Goal: Task Accomplishment & Management: Use online tool/utility

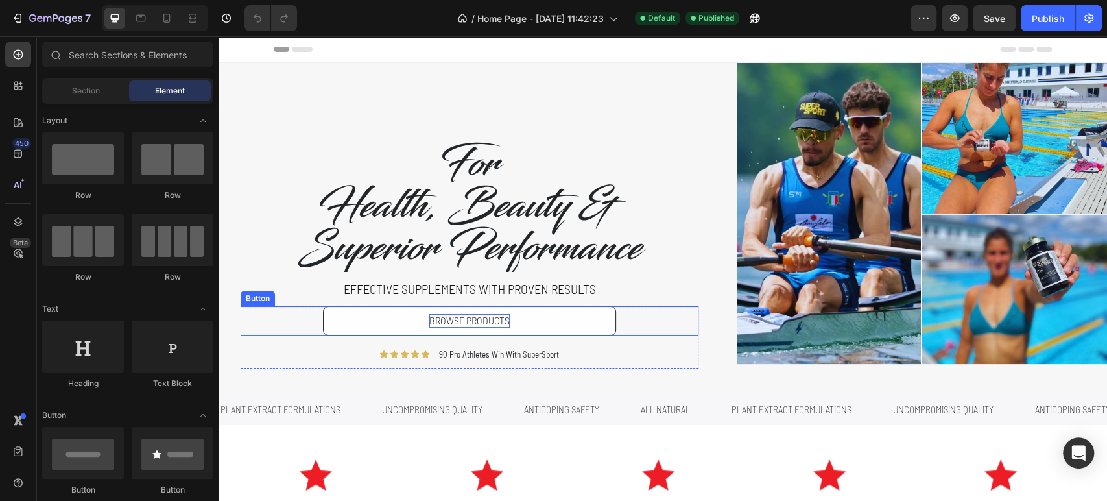
click at [489, 325] on p "BROWSE PRODUCTS" at bounding box center [469, 321] width 80 height 14
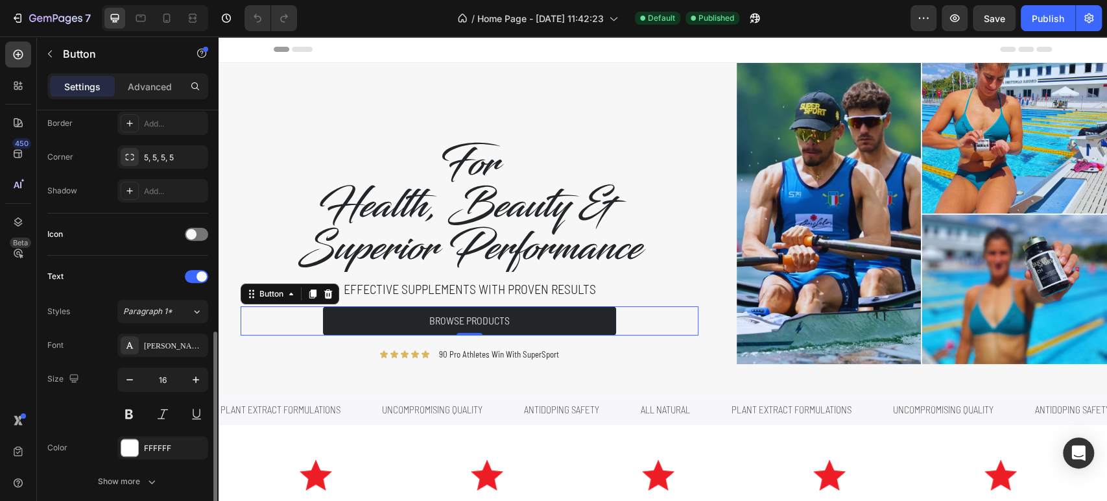
scroll to position [360, 0]
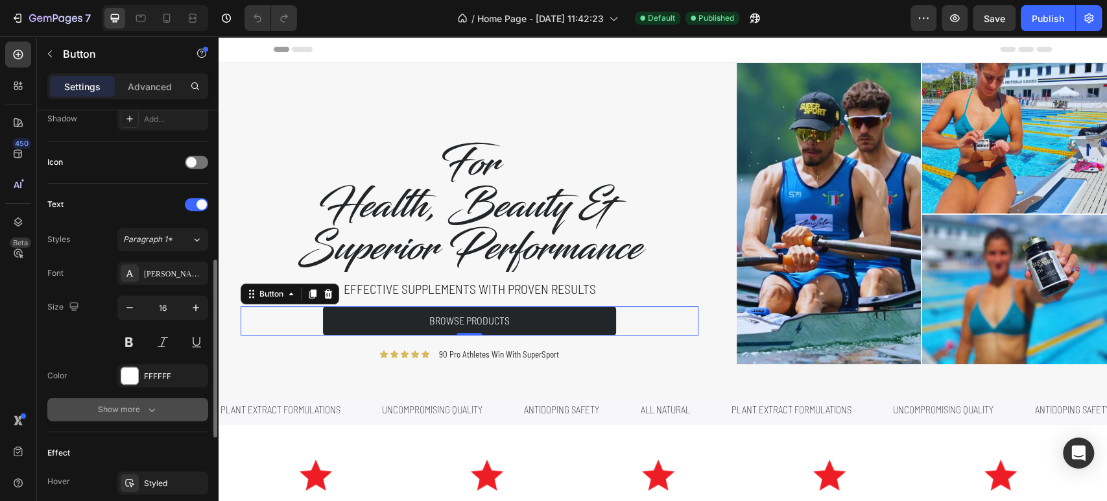
click at [139, 419] on button "Show more" at bounding box center [127, 408] width 161 height 23
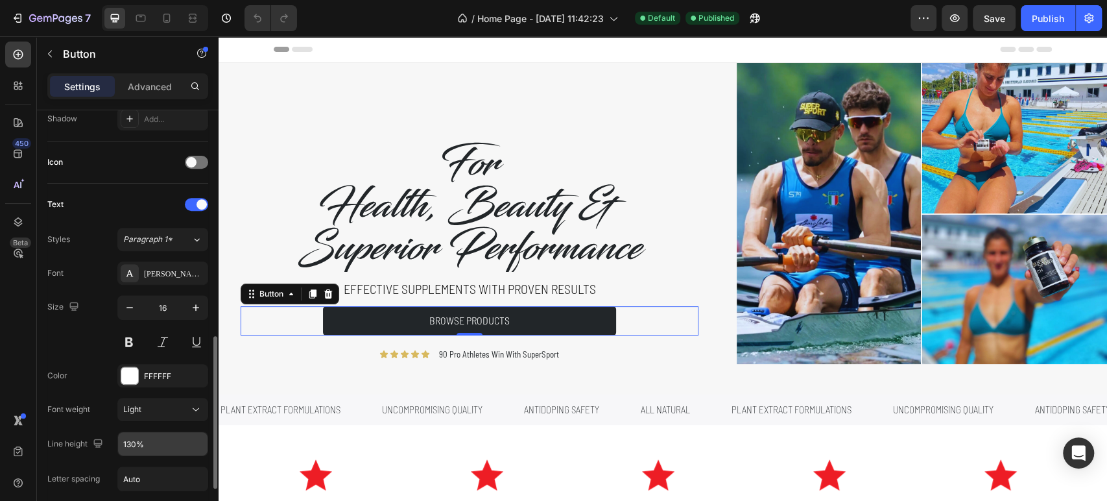
scroll to position [504, 0]
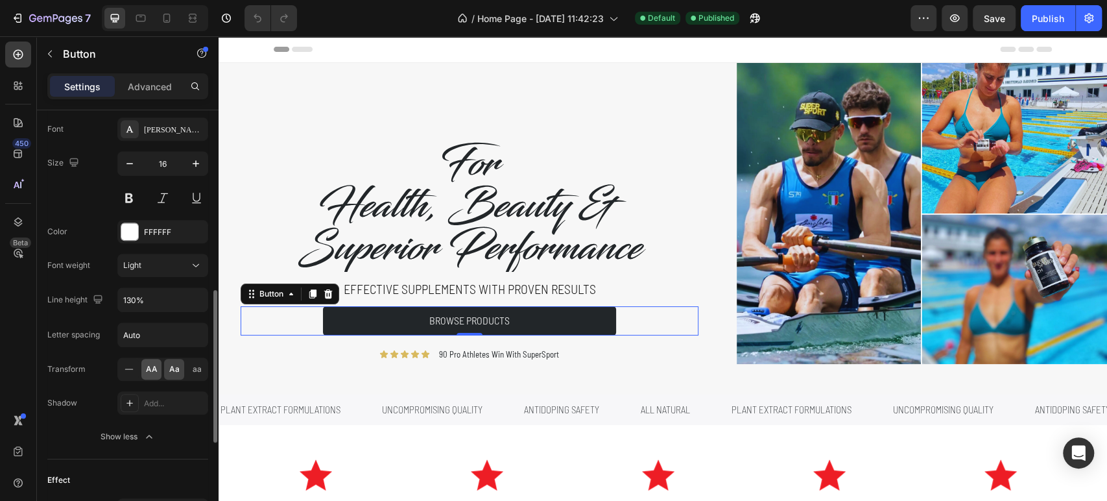
click at [150, 366] on span "AA" at bounding box center [152, 369] width 12 height 12
click at [1055, 27] on button "Publish" at bounding box center [1048, 18] width 54 height 26
click at [166, 14] on icon at bounding box center [166, 18] width 7 height 9
type input "100%"
type input "14"
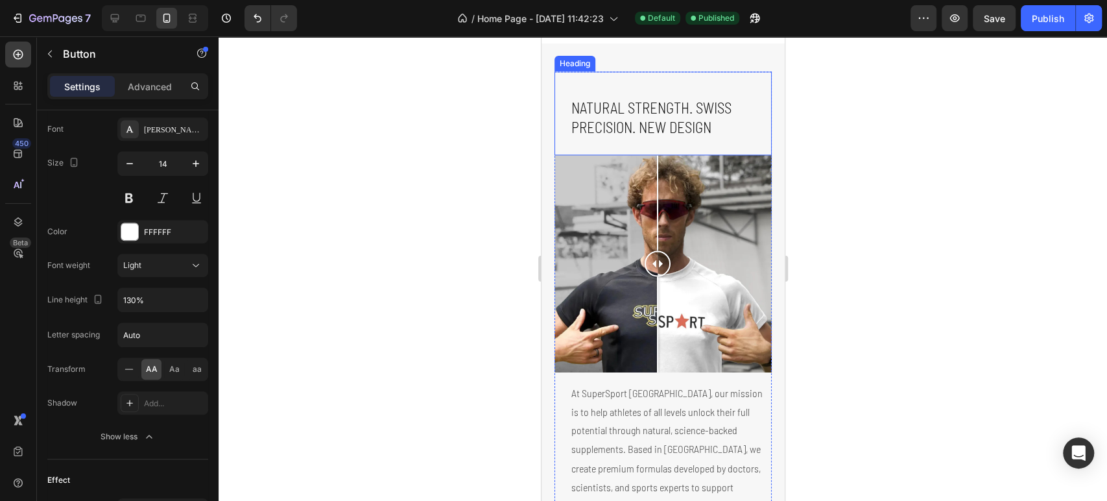
scroll to position [1297, 0]
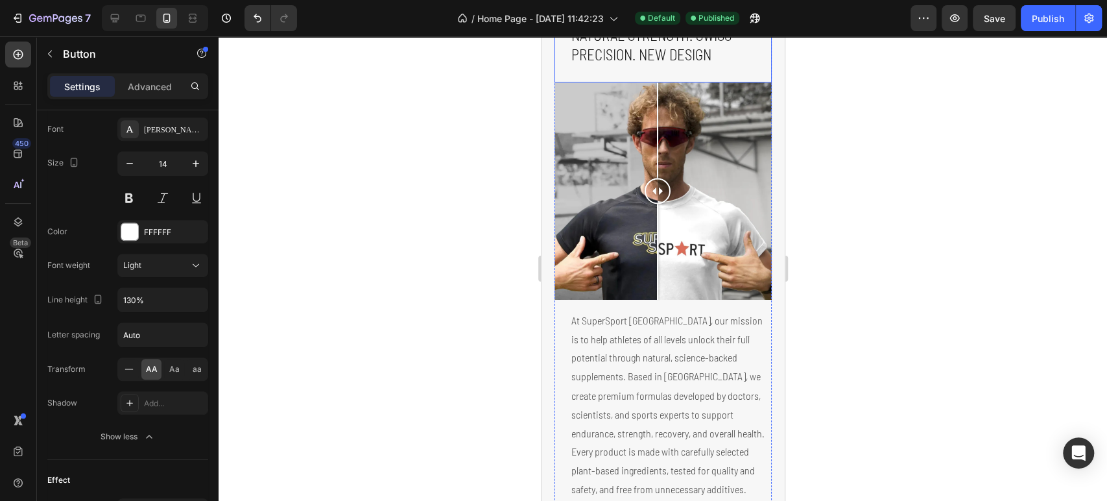
click at [707, 66] on h2 "Natural Strength. Swiss Precision. NEW DESIGN" at bounding box center [670, 45] width 202 height 41
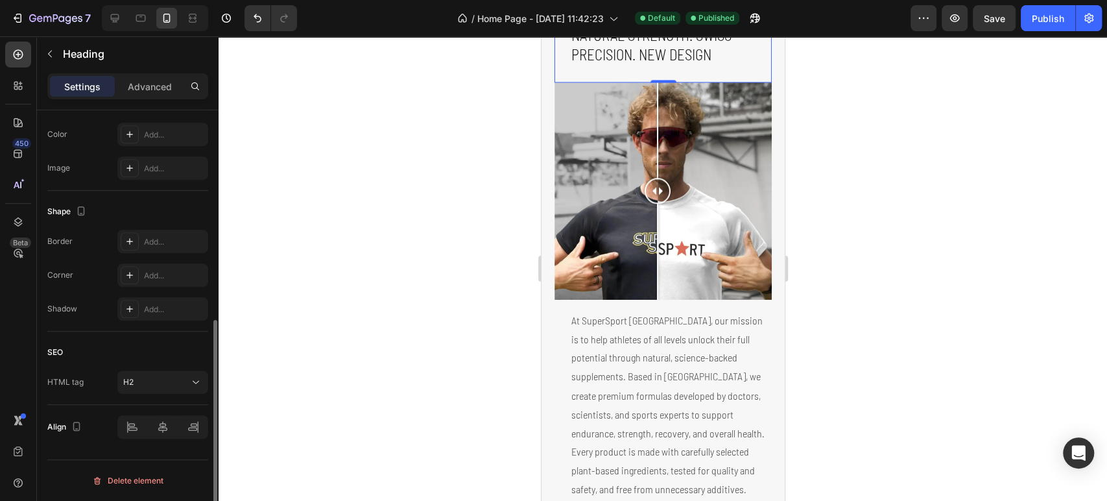
scroll to position [0, 0]
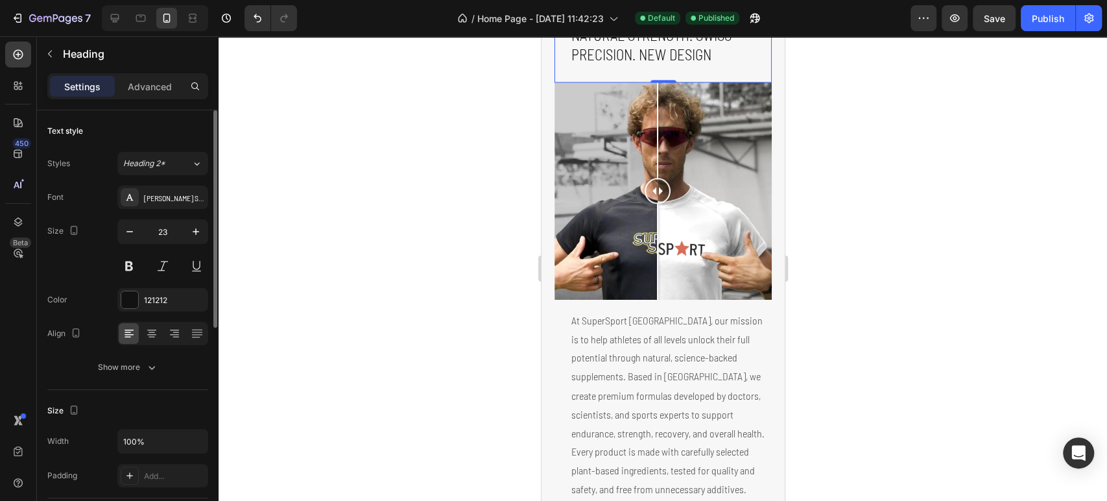
click at [703, 66] on h2 "Natural Strength. Swiss Precision. NEW DESIGN" at bounding box center [670, 45] width 202 height 41
click at [701, 65] on p "Natural Strength. Swiss Precision. NEW DESIGN" at bounding box center [670, 45] width 199 height 39
click at [698, 65] on p "Natural Strength. Swiss Precision. NEW DESIGN" at bounding box center [670, 45] width 199 height 39
click at [1037, 25] on button "Publish" at bounding box center [1048, 18] width 54 height 26
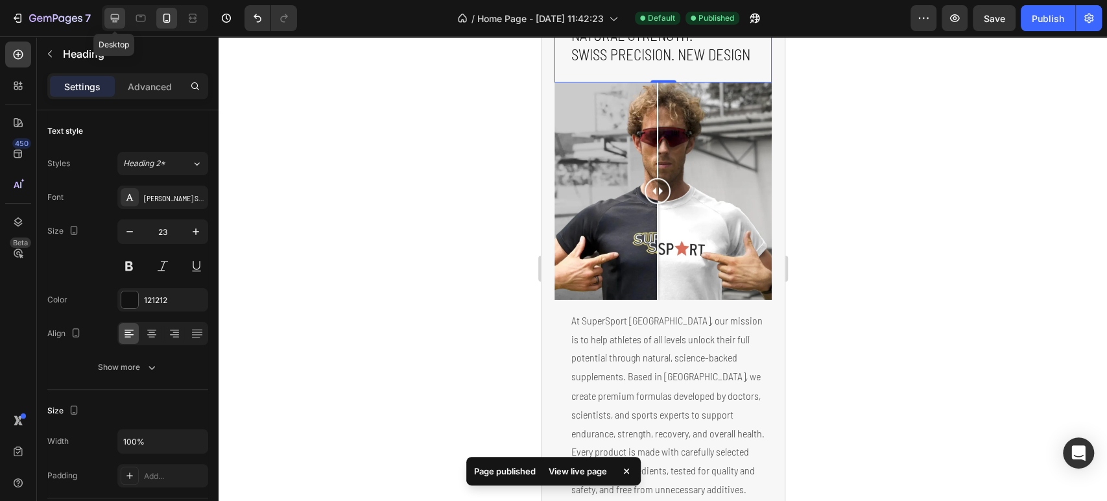
click at [118, 16] on icon at bounding box center [115, 18] width 8 height 8
type input "40"
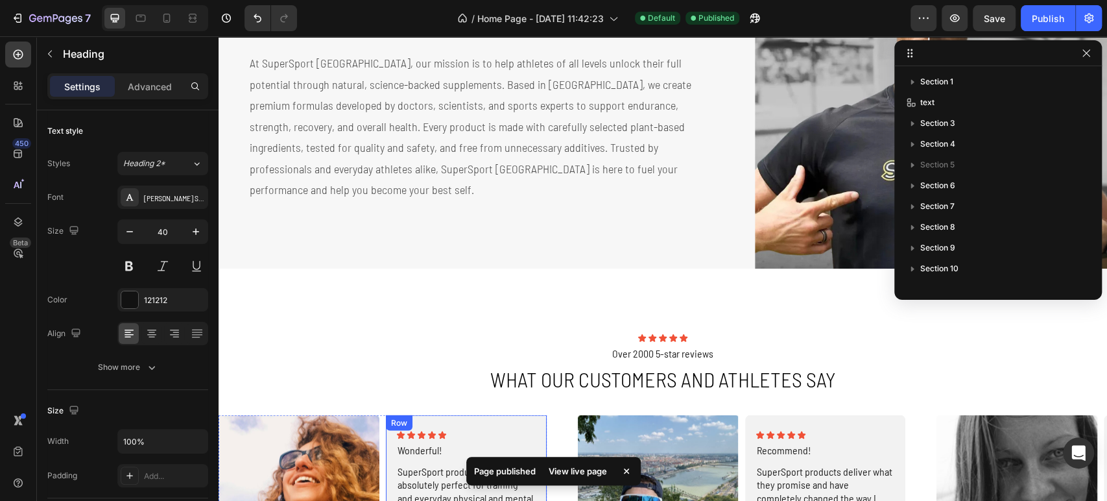
scroll to position [1755, 0]
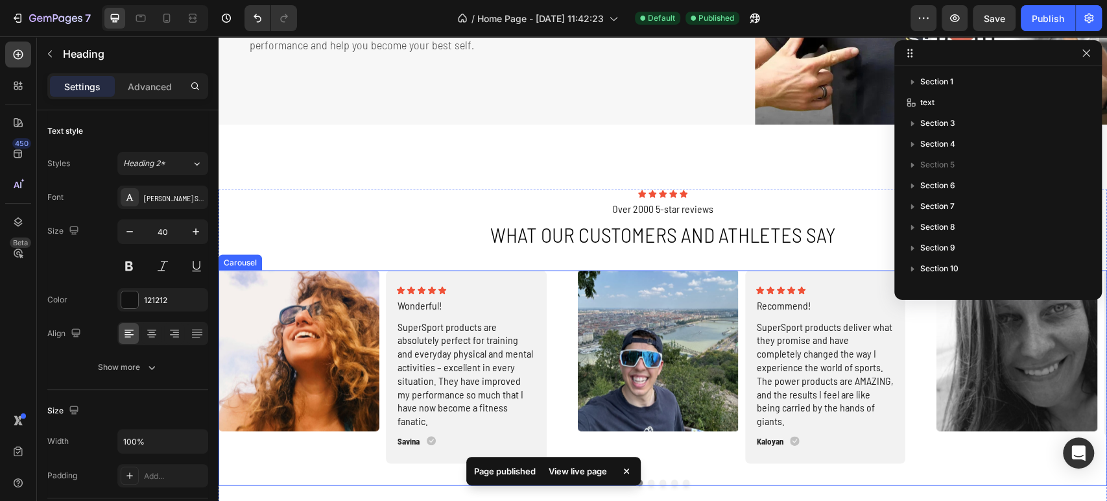
click at [558, 296] on div "Image Icon Icon Icon Icon Icon Icon List Wonderful! Text Block SuperSport produ…" at bounding box center [662, 366] width 888 height 193
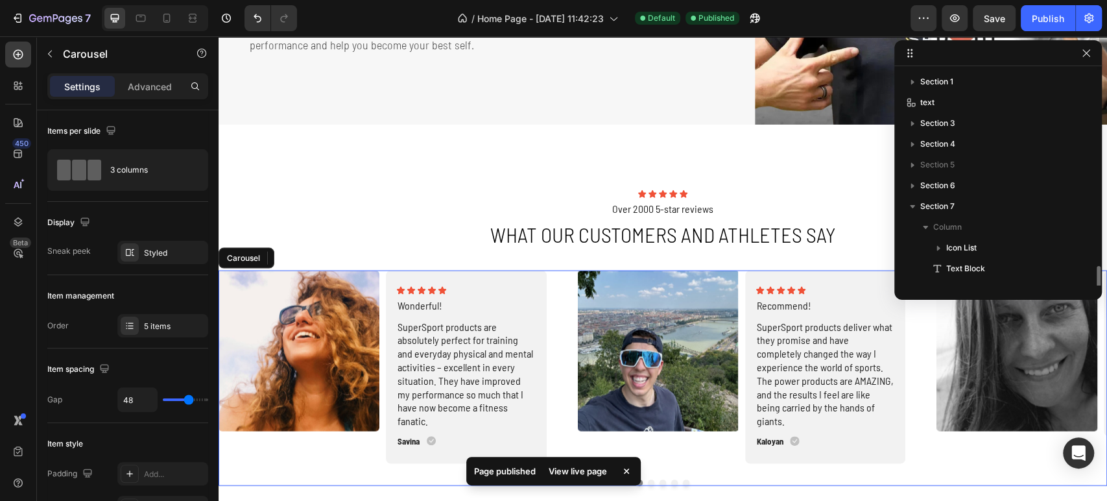
scroll to position [118, 0]
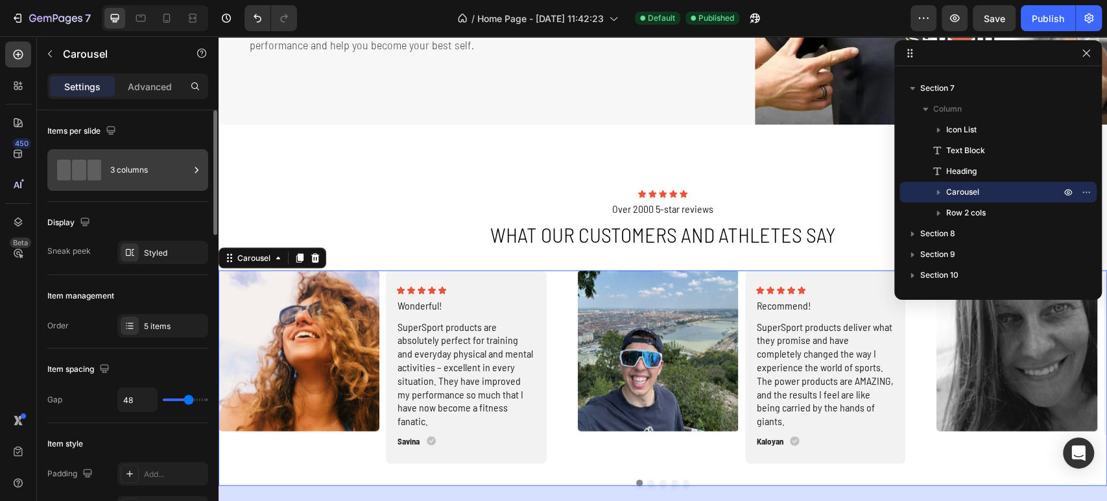
click at [124, 159] on div "3 columns" at bounding box center [149, 170] width 79 height 30
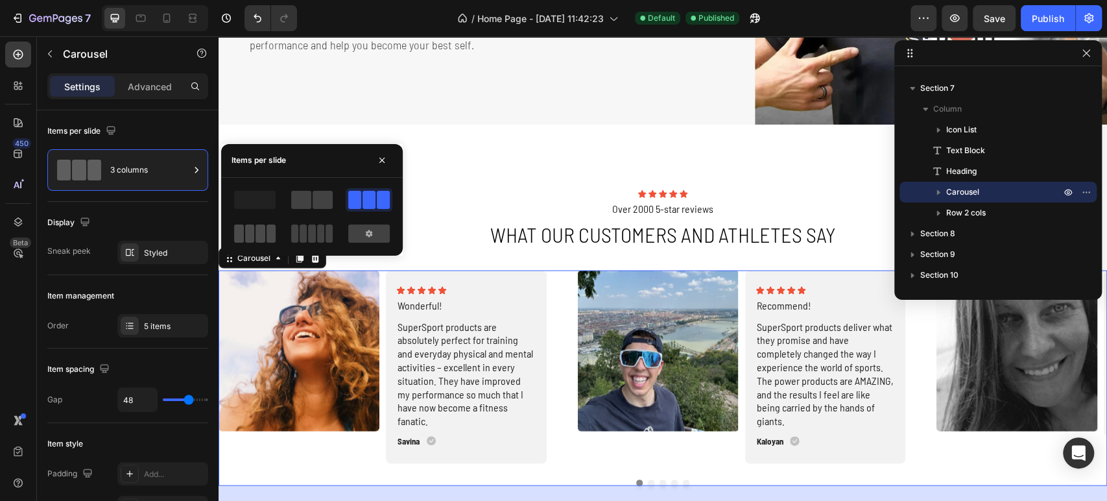
click at [247, 233] on span at bounding box center [250, 233] width 10 height 18
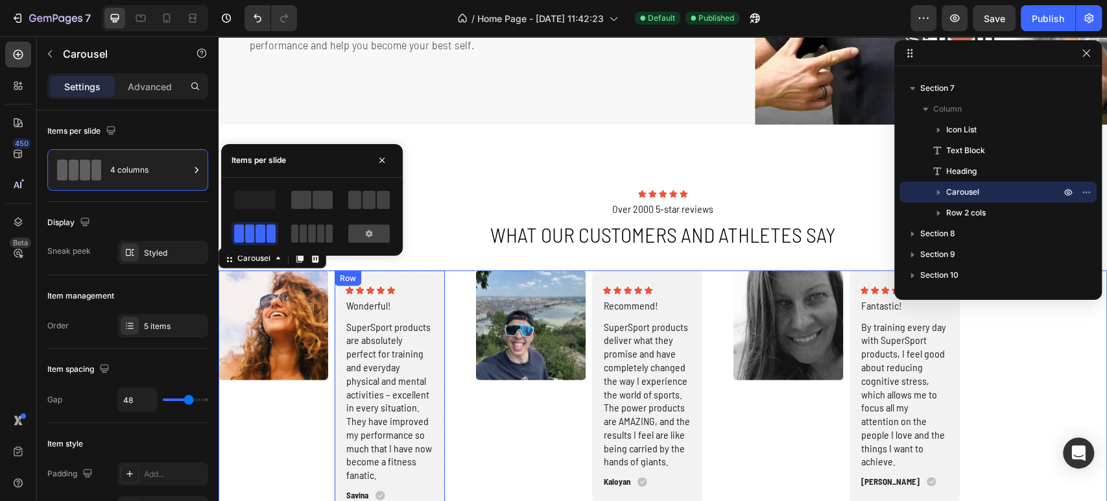
scroll to position [1827, 0]
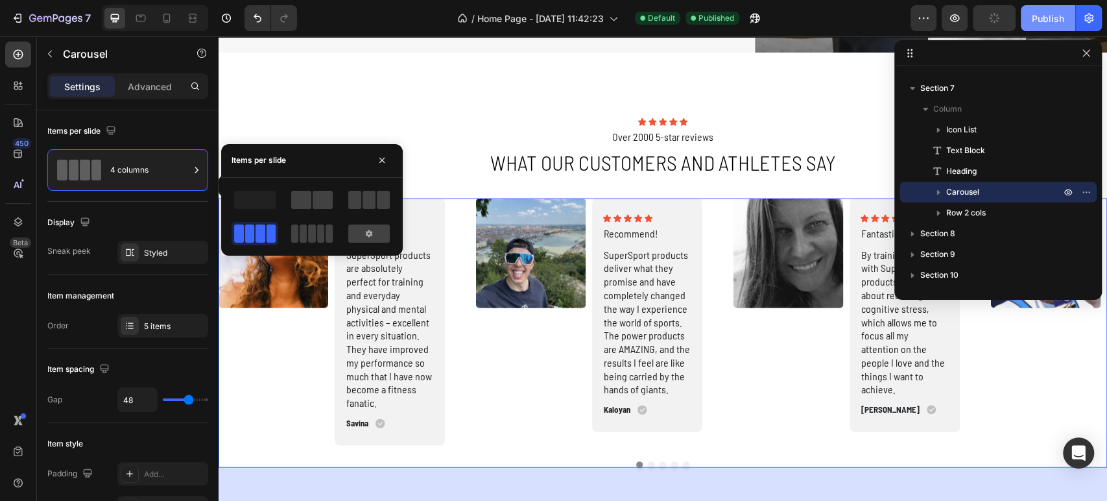
click at [1043, 17] on div "Publish" at bounding box center [1048, 19] width 32 height 14
